Goal: Task Accomplishment & Management: Complete application form

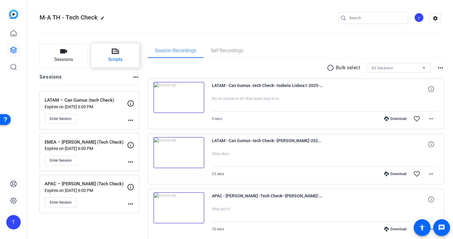
click at [117, 62] on span "Scripts" at bounding box center [115, 59] width 14 height 7
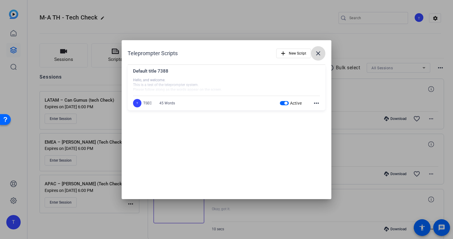
click at [321, 55] on mat-icon "close" at bounding box center [318, 53] width 7 height 7
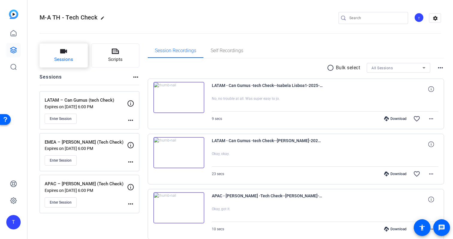
click at [59, 55] on button "Sessions" at bounding box center [64, 55] width 48 height 24
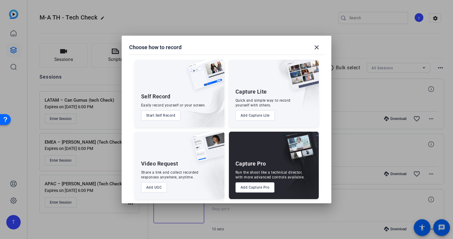
click at [254, 187] on button "Add Capture Pro" at bounding box center [255, 187] width 39 height 10
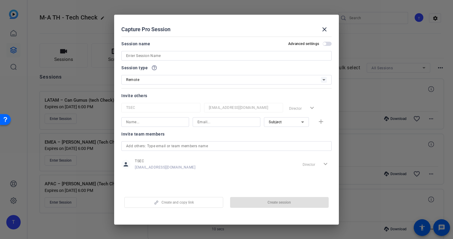
click at [329, 41] on div "Advanced settings" at bounding box center [309, 43] width 43 height 5
click at [329, 43] on span "button" at bounding box center [327, 44] width 9 height 4
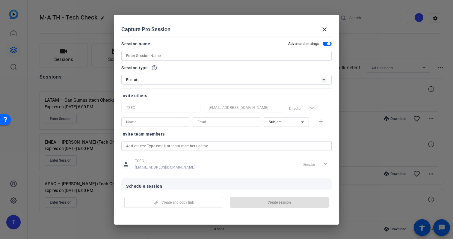
click at [237, 56] on input at bounding box center [226, 55] width 201 height 7
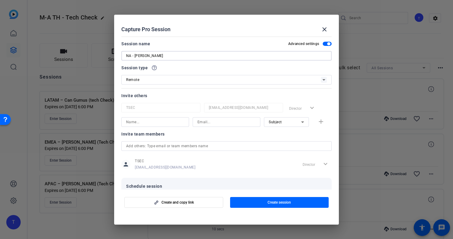
type input "NA - [PERSON_NAME]"
click at [224, 122] on input at bounding box center [227, 121] width 58 height 7
paste input "[PERSON_NAME][EMAIL_ADDRESS][PERSON_NAME][DOMAIN_NAME]"
type input "[PERSON_NAME][EMAIL_ADDRESS][PERSON_NAME][DOMAIN_NAME]"
click at [164, 121] on input at bounding box center [155, 121] width 58 height 7
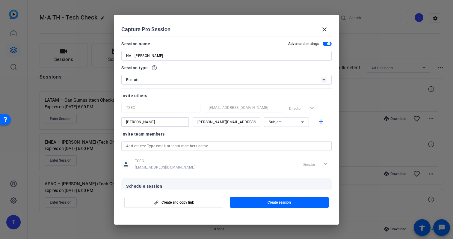
type input "[PERSON_NAME]"
click at [301, 124] on icon at bounding box center [302, 121] width 7 height 7
click at [285, 155] on mat-option "Subject" at bounding box center [286, 153] width 45 height 10
click at [319, 121] on mat-icon "add" at bounding box center [321, 121] width 7 height 7
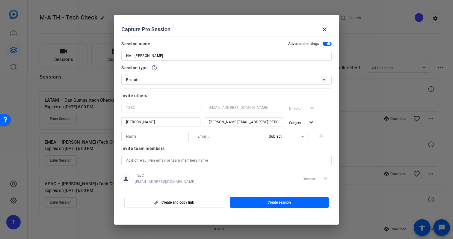
click at [171, 136] on input at bounding box center [155, 136] width 58 height 7
type input "[PERSON_NAME]"
click at [218, 136] on input at bounding box center [227, 136] width 58 height 7
type input "a"
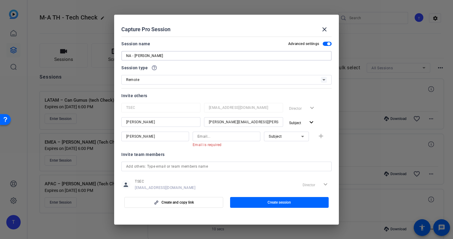
click at [226, 55] on input "NA - [PERSON_NAME]" at bounding box center [226, 55] width 201 height 7
type input "NA - [PERSON_NAME] (Tech Check)"
click at [220, 139] on input at bounding box center [227, 136] width 58 height 7
paste input "[PERSON_NAME][EMAIL_ADDRESS][PERSON_NAME][PERSON_NAME][DOMAIN_NAME]"
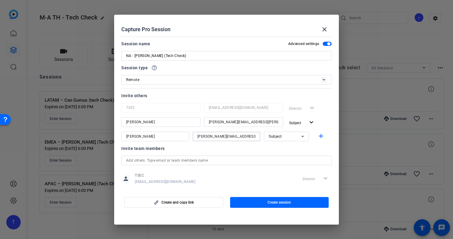
type input "[PERSON_NAME][EMAIL_ADDRESS][PERSON_NAME][PERSON_NAME][DOMAIN_NAME]"
click at [157, 133] on input "[PERSON_NAME]" at bounding box center [155, 136] width 58 height 7
type input "[PERSON_NAME]"
click at [288, 139] on div "Subject" at bounding box center [285, 136] width 32 height 7
click at [293, 158] on mat-option "Watcher" at bounding box center [286, 158] width 45 height 10
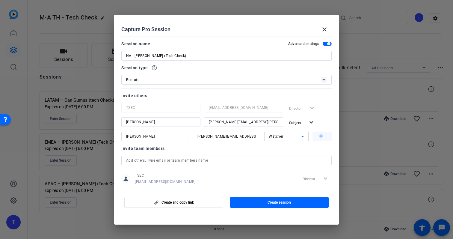
click at [319, 136] on mat-icon "add" at bounding box center [321, 136] width 7 height 7
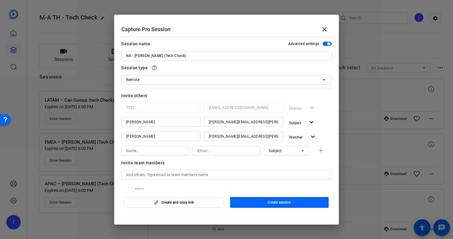
click at [175, 150] on input at bounding box center [155, 150] width 58 height 7
type input "k"
type input "[PERSON_NAME]"
click at [210, 151] on input at bounding box center [227, 150] width 58 height 7
type input "[EMAIL_ADDRESS][DOMAIN_NAME]"
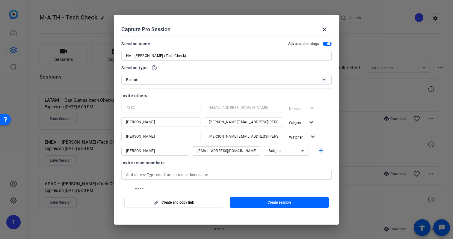
click at [296, 150] on div "Subject" at bounding box center [285, 150] width 32 height 7
click at [292, 163] on mat-option "Collaborator" at bounding box center [286, 163] width 45 height 10
click at [322, 152] on mat-icon "add" at bounding box center [321, 150] width 7 height 7
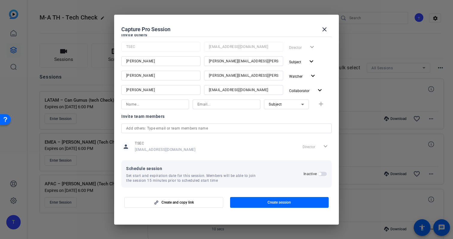
scroll to position [66, 0]
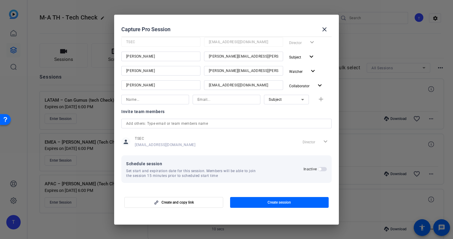
click at [321, 170] on span "button" at bounding box center [319, 169] width 3 height 3
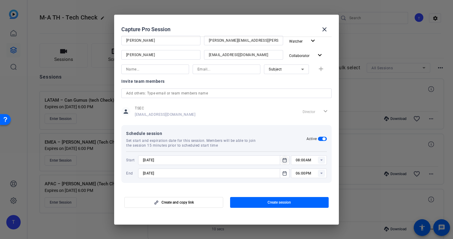
click at [284, 162] on icon "Open calendar" at bounding box center [284, 160] width 5 height 7
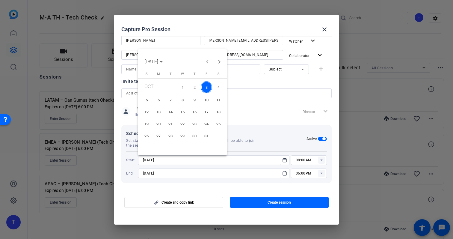
click at [159, 100] on span "6" at bounding box center [158, 100] width 11 height 11
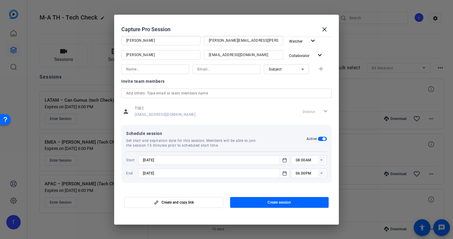
type input "[DATE]"
click at [323, 159] on rect at bounding box center [321, 160] width 7 height 7
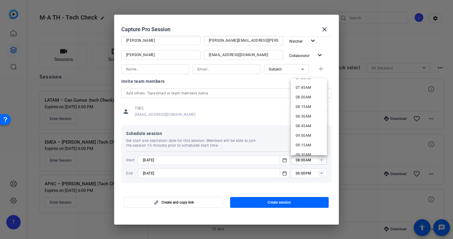
scroll to position [343, 0]
click at [310, 126] on span "10:00AM" at bounding box center [304, 126] width 16 height 4
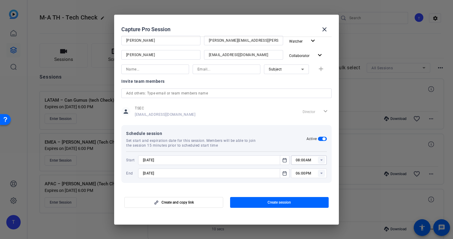
type input "10:00AM"
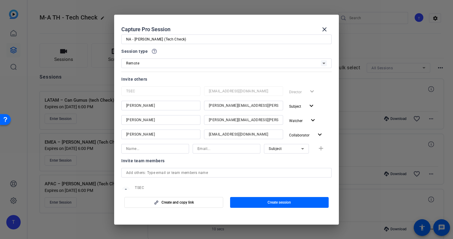
scroll to position [0, 0]
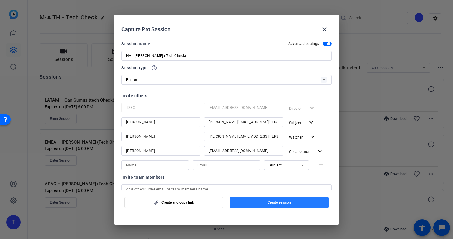
click at [280, 203] on span "Create session" at bounding box center [279, 202] width 23 height 5
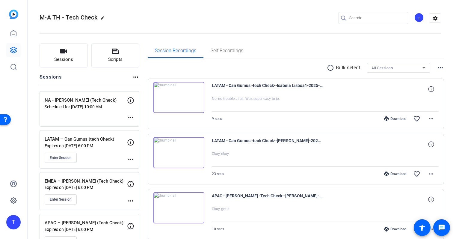
click at [131, 116] on mat-icon "more_horiz" at bounding box center [130, 117] width 7 height 7
click at [138, 128] on span "Edit Session" at bounding box center [145, 126] width 27 height 7
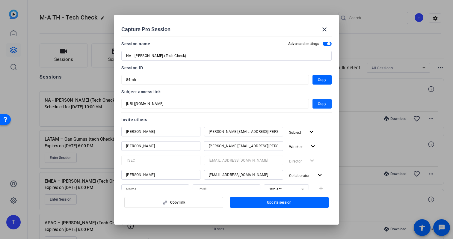
click at [324, 105] on span "Copy" at bounding box center [322, 103] width 8 height 7
click at [321, 81] on span "Copy" at bounding box center [322, 79] width 8 height 7
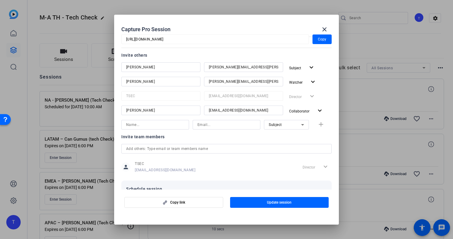
scroll to position [67, 0]
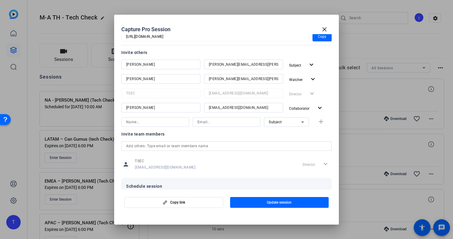
click at [225, 124] on input at bounding box center [227, 121] width 58 height 7
paste input "[PERSON_NAME][EMAIL_ADDRESS][PERSON_NAME][PERSON_NAME][DOMAIN_NAME]"
type input "[PERSON_NAME][EMAIL_ADDRESS][PERSON_NAME][PERSON_NAME][DOMAIN_NAME]"
click at [160, 124] on input at bounding box center [155, 121] width 58 height 7
type input "[PERSON_NAME]"
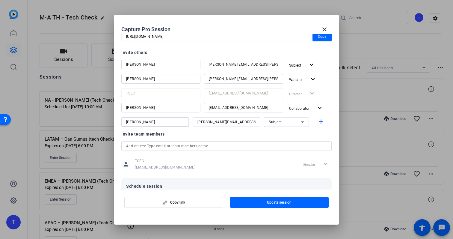
click at [298, 121] on div "Subject" at bounding box center [285, 121] width 32 height 7
click at [293, 142] on mat-option "Watcher" at bounding box center [286, 144] width 45 height 10
click at [320, 124] on mat-icon "add" at bounding box center [321, 121] width 7 height 7
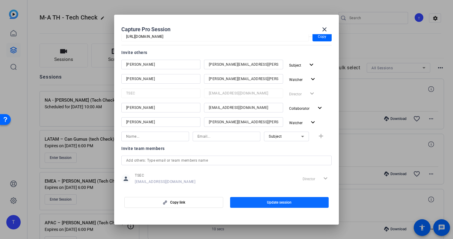
click at [293, 205] on span "button" at bounding box center [279, 202] width 99 height 14
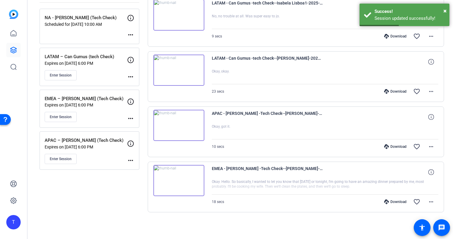
scroll to position [0, 0]
